Goal: Check status: Check status

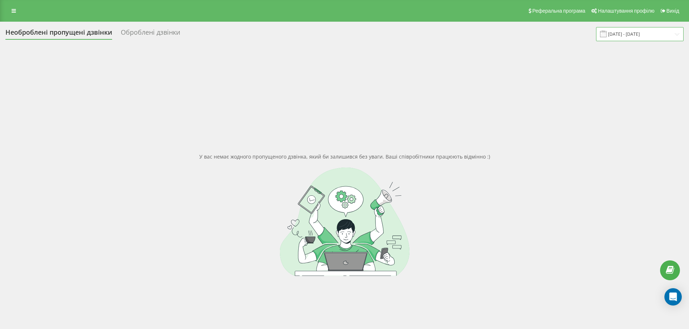
click at [624, 39] on input "[DATE] - [DATE]" at bounding box center [639, 34] width 87 height 14
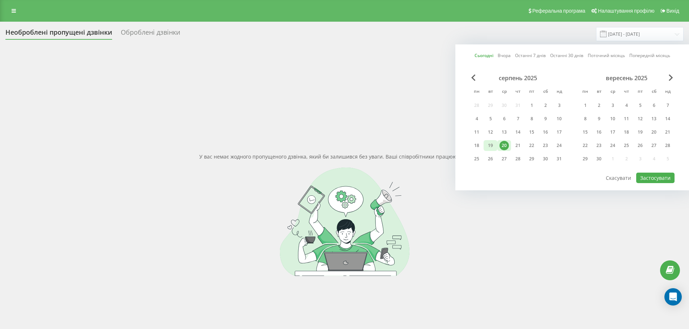
click at [495, 142] on div "19" at bounding box center [490, 145] width 14 height 11
click at [506, 141] on div "20" at bounding box center [503, 145] width 9 height 9
click at [648, 178] on button "Застосувати" at bounding box center [655, 178] width 38 height 10
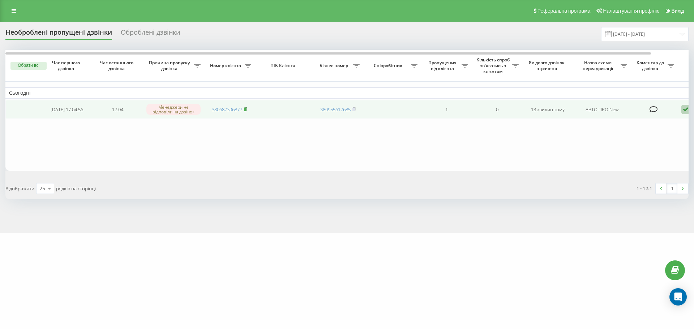
click at [247, 108] on icon at bounding box center [245, 108] width 3 height 3
